Goal: Browse casually: Explore the website without a specific task or goal

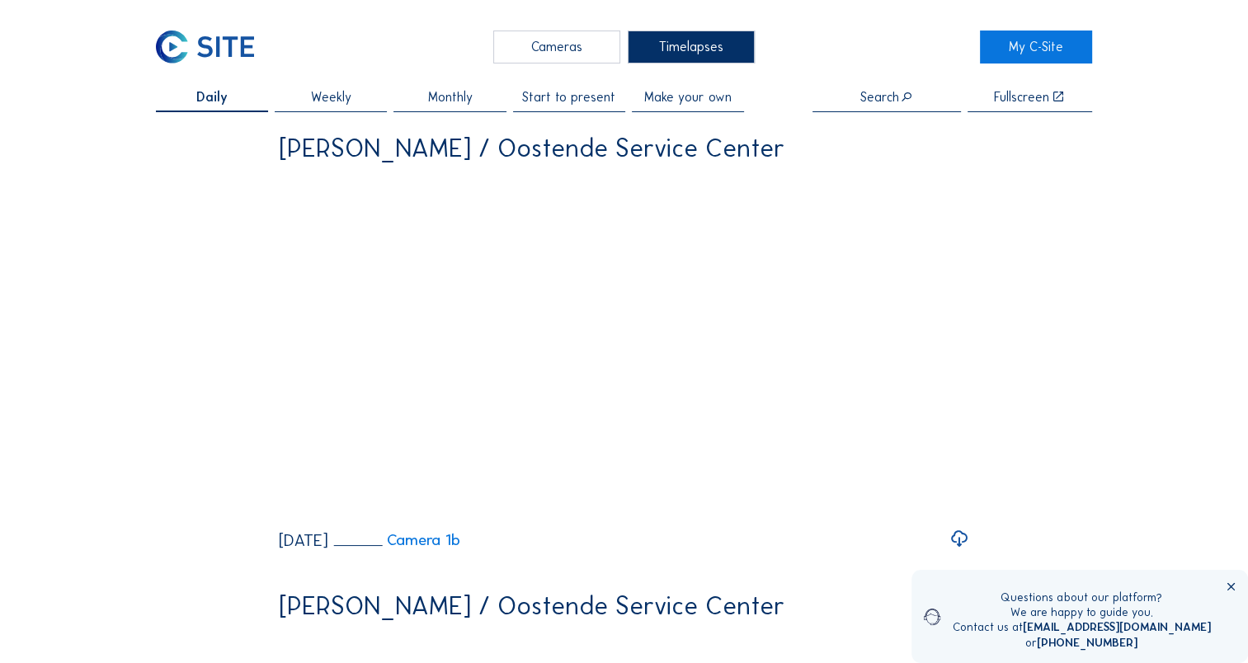
click at [549, 43] on div "Cameras" at bounding box center [556, 47] width 127 height 33
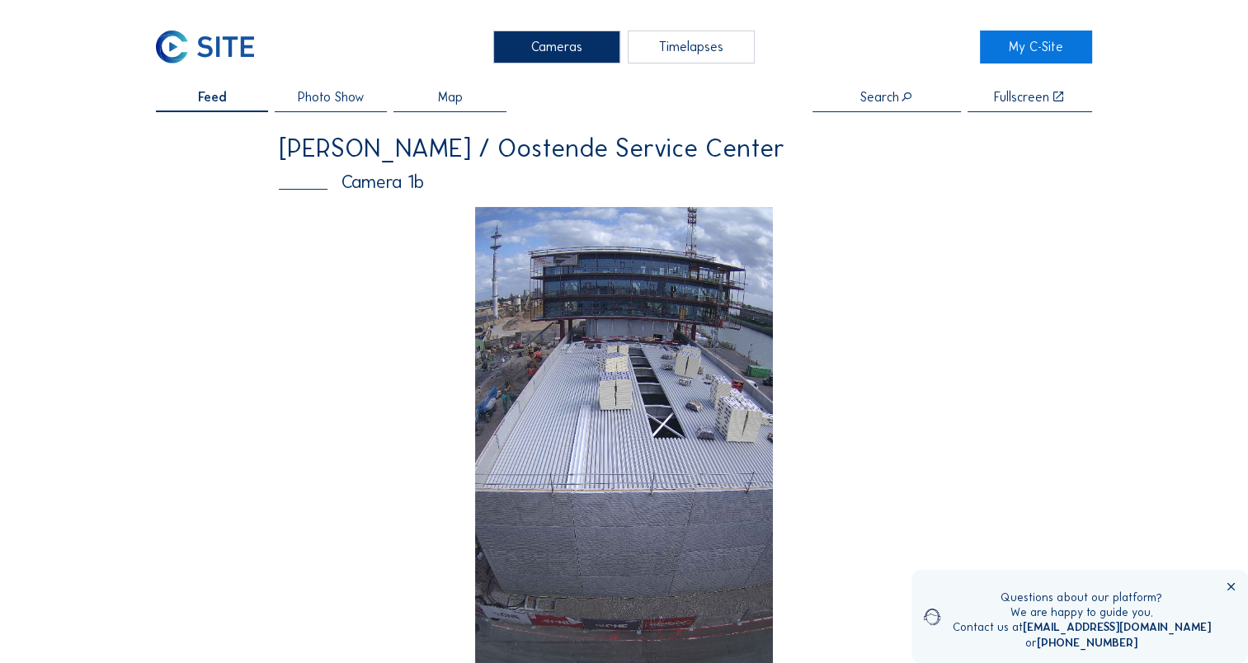
click at [650, 373] on img at bounding box center [624, 472] width 299 height 531
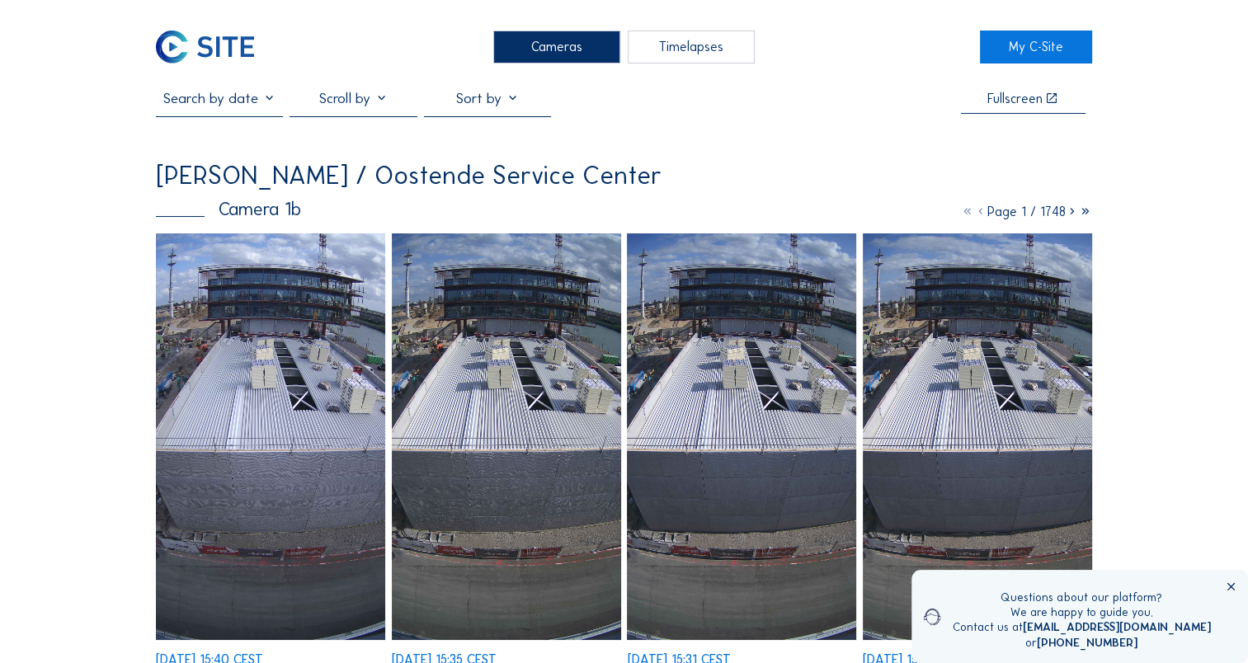
click at [273, 384] on img at bounding box center [270, 438] width 229 height 408
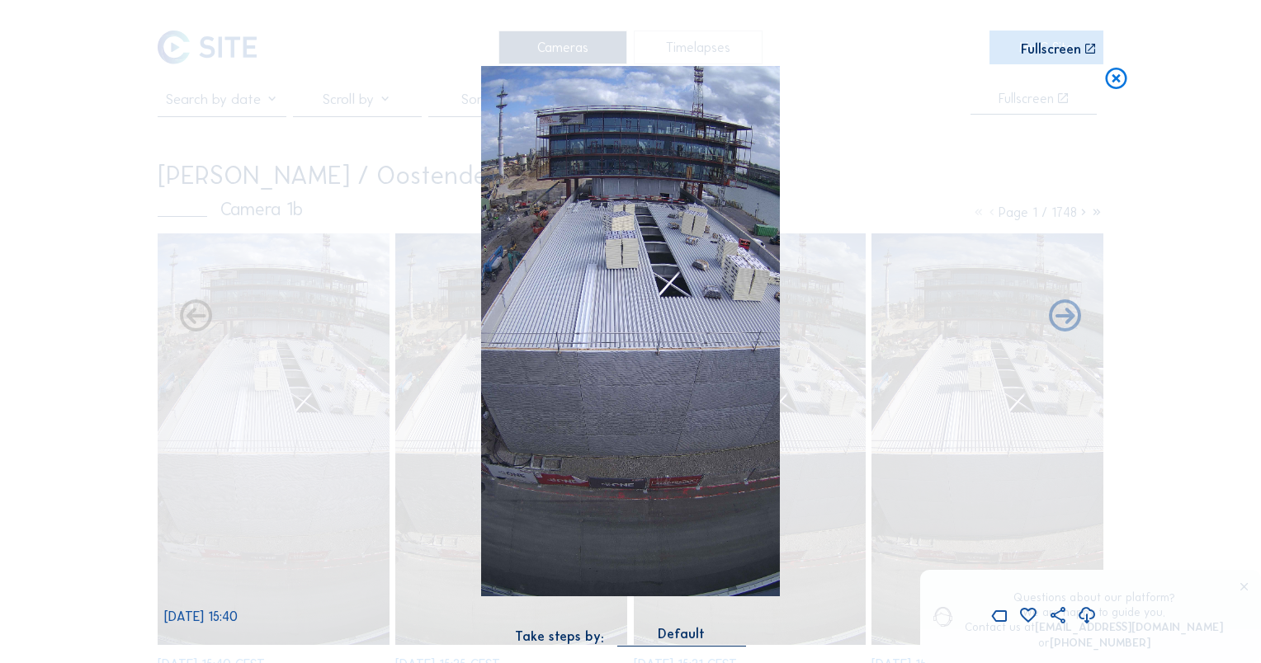
click at [1086, 618] on icon at bounding box center [1087, 616] width 20 height 23
drag, startPoint x: 1172, startPoint y: 276, endPoint x: 1182, endPoint y: 47, distance: 228.8
click at [1174, 274] on div "Scroll to travel through time | Press 'Alt' Button + Scroll to Zoom | Click and…" at bounding box center [630, 331] width 1261 height 663
